Goal: Task Accomplishment & Management: Manage account settings

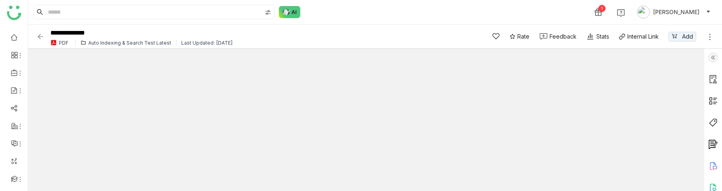
click at [100, 44] on div "Auto Indexing & Search Test Latest" at bounding box center [129, 43] width 83 height 6
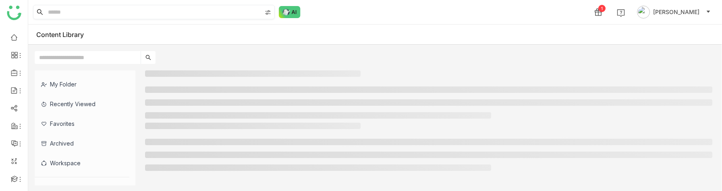
click at [154, 12] on input at bounding box center [153, 12] width 215 height 14
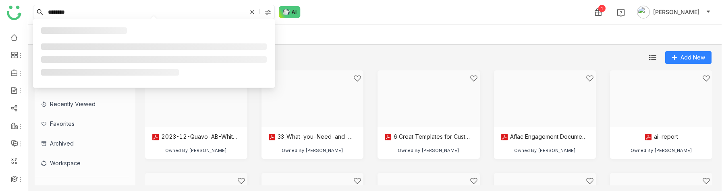
type input "********"
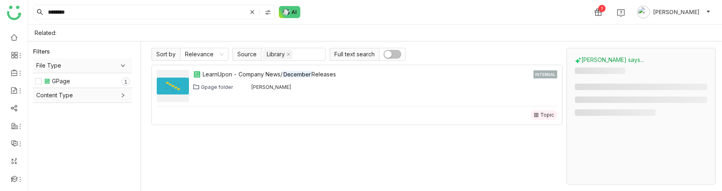
click at [319, 85] on div "Gpage folder [PERSON_NAME]" at bounding box center [375, 87] width 364 height 6
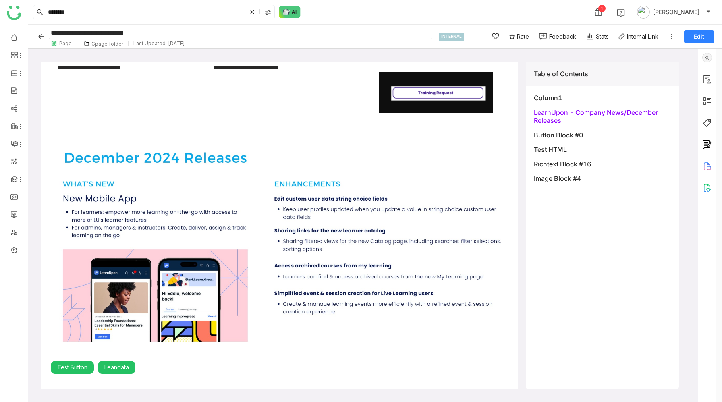
scroll to position [129, 0]
click at [712, 100] on img at bounding box center [707, 101] width 10 height 10
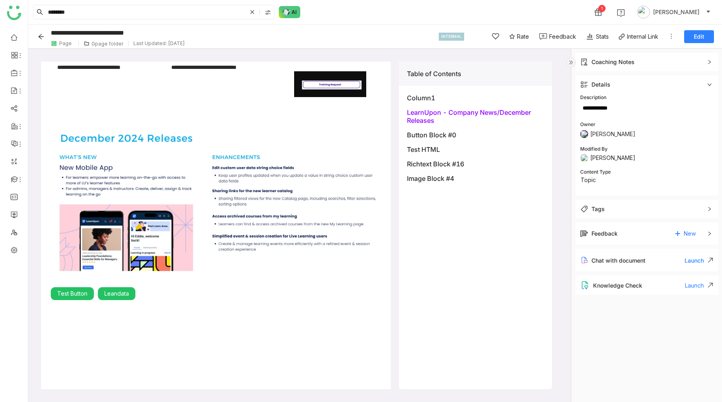
click at [570, 61] on img at bounding box center [571, 63] width 10 height 10
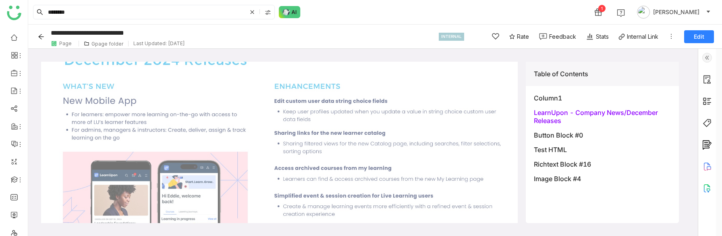
scroll to position [211, 0]
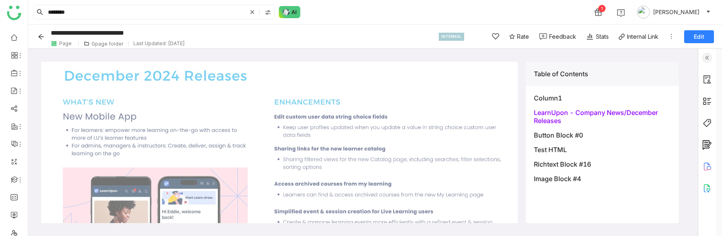
click at [698, 39] on span "Edit" at bounding box center [699, 37] width 10 height 8
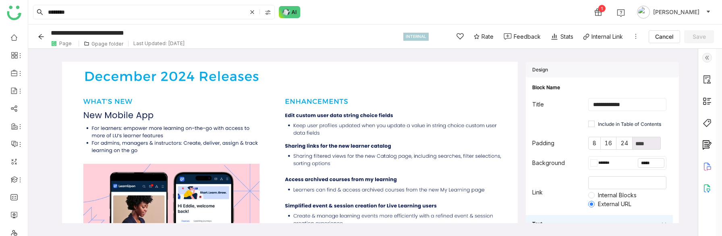
scroll to position [248, 0]
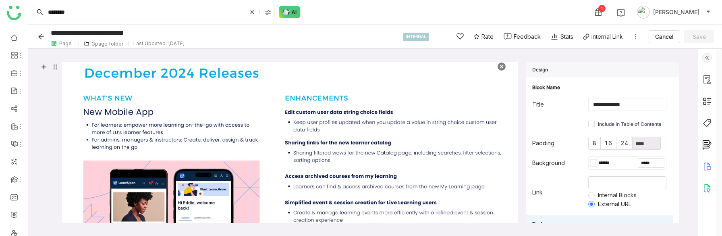
click at [425, 98] on img at bounding box center [290, 160] width 436 height 200
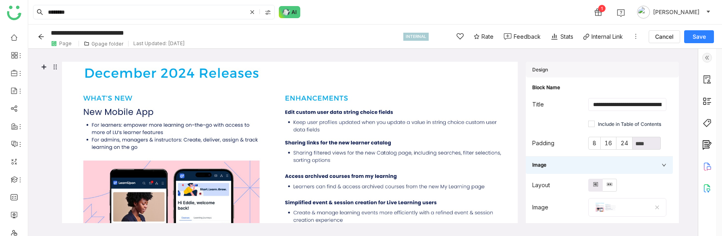
click at [694, 36] on span "Save" at bounding box center [699, 37] width 13 height 8
type input "**********"
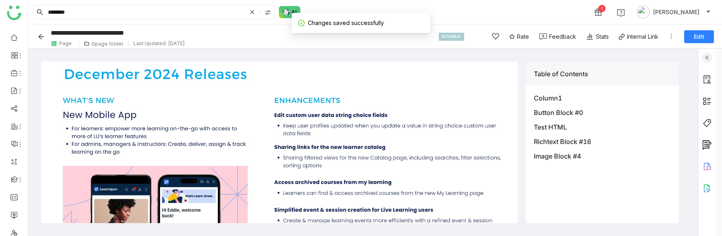
scroll to position [213, 0]
